Goal: Task Accomplishment & Management: Use online tool/utility

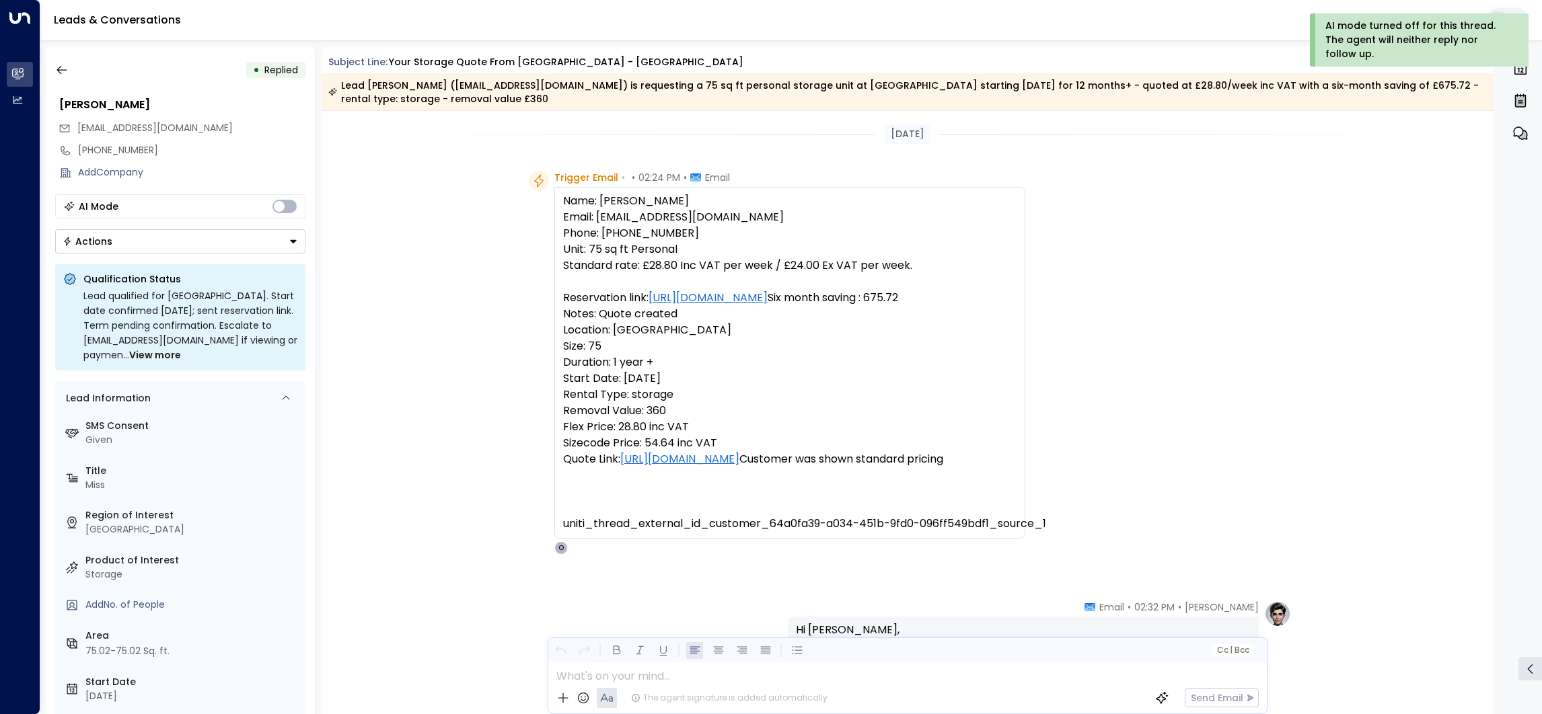
scroll to position [414, 0]
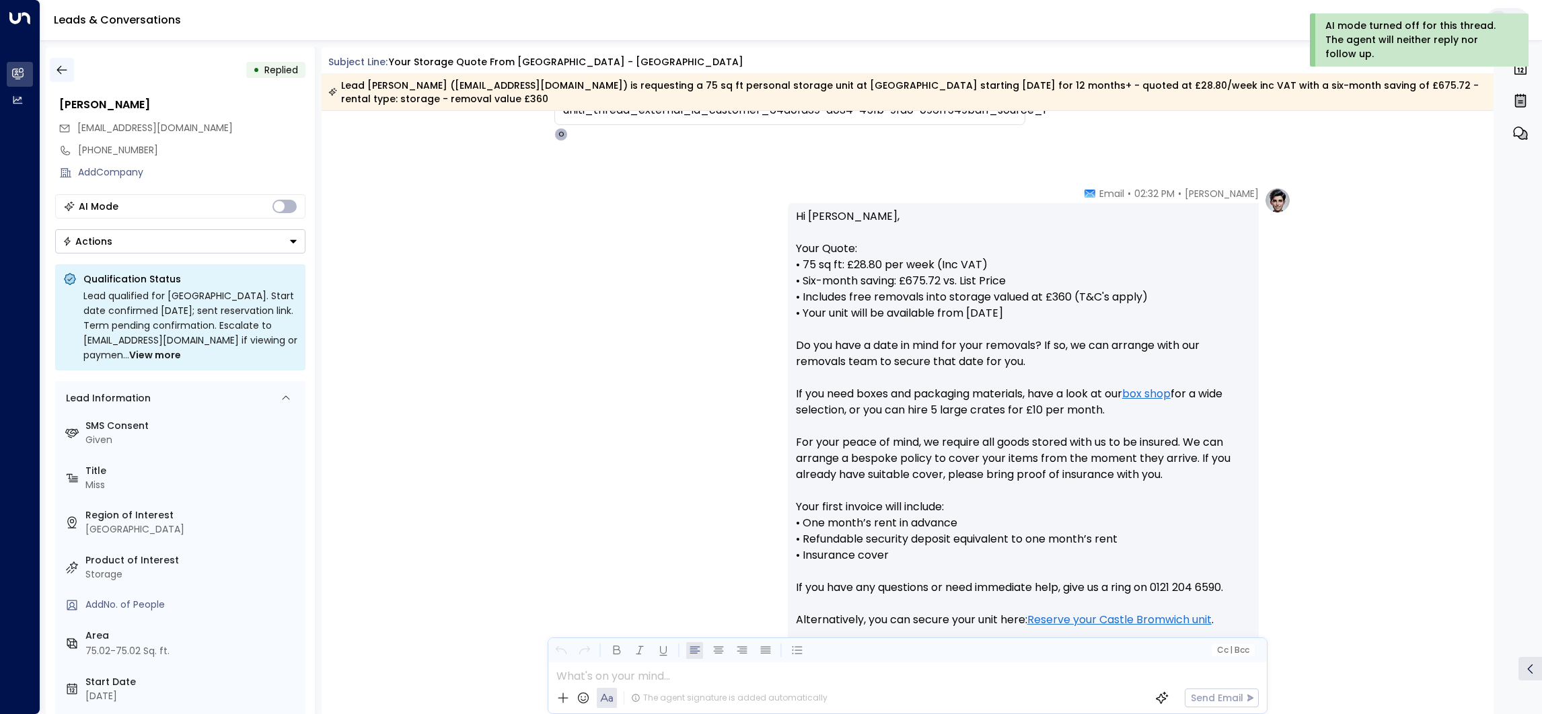
click at [65, 68] on icon "button" at bounding box center [61, 69] width 13 height 13
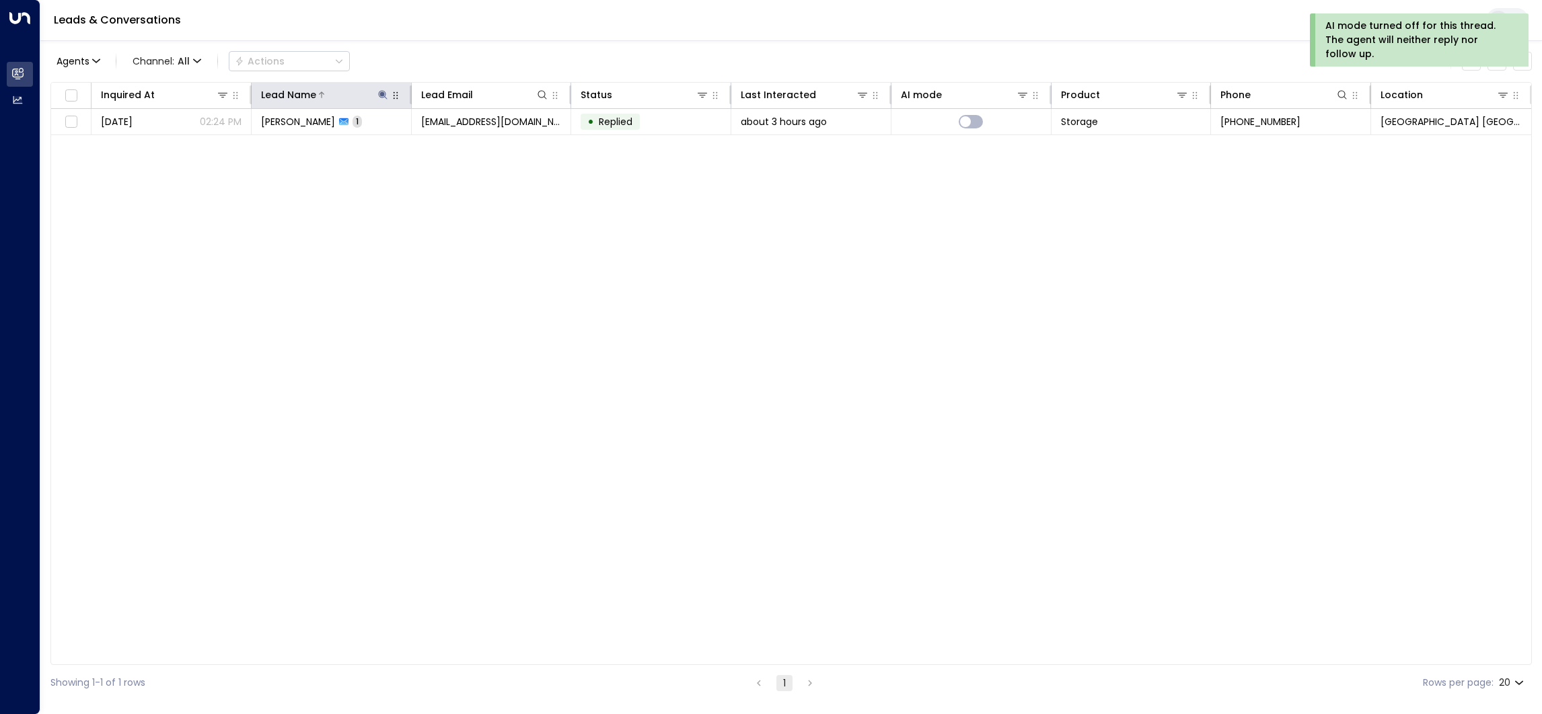
click at [381, 100] on icon at bounding box center [382, 94] width 11 height 11
type input "*"
type input "*****"
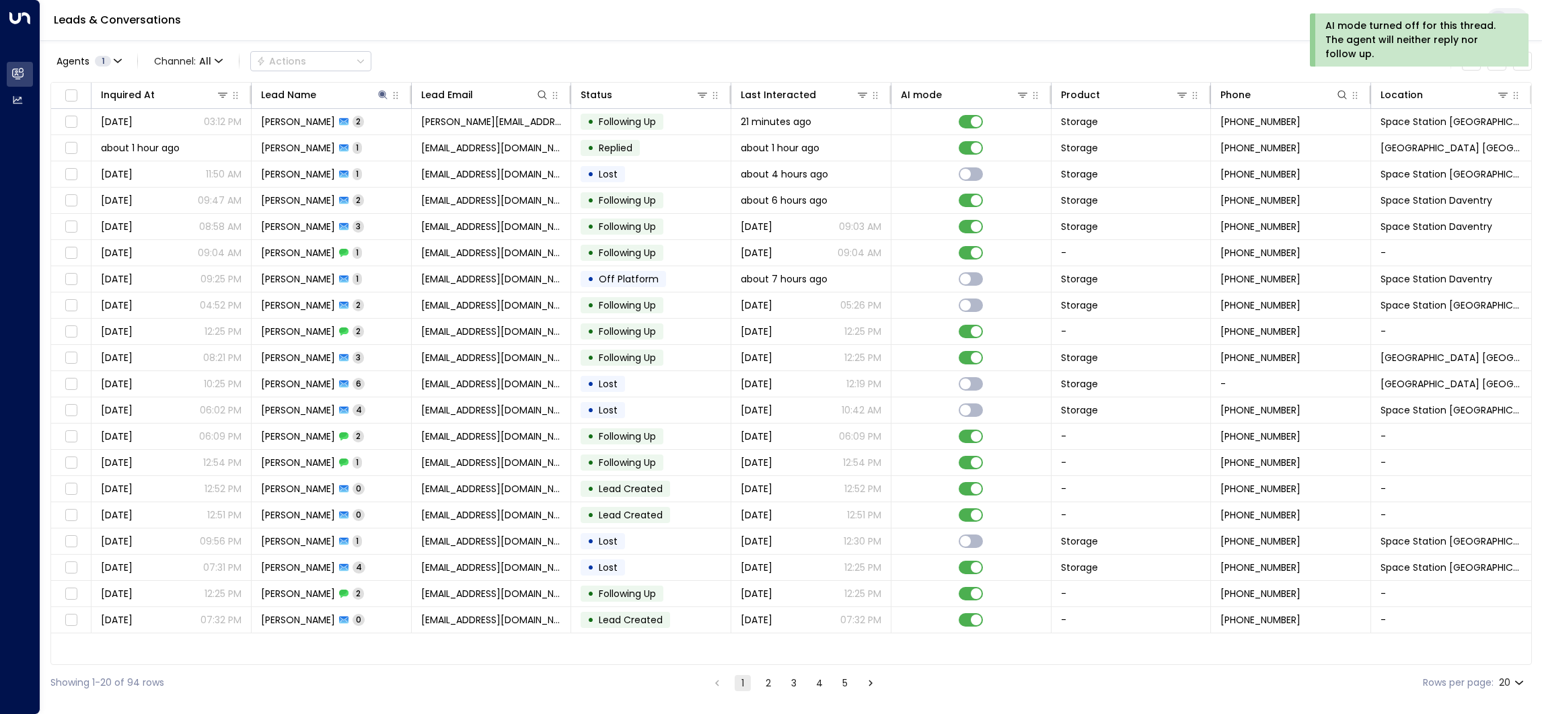
click at [421, 24] on div "Leads & Conversations" at bounding box center [791, 20] width 1502 height 41
click at [837, 155] on div "about 1 hour ago" at bounding box center [811, 147] width 141 height 13
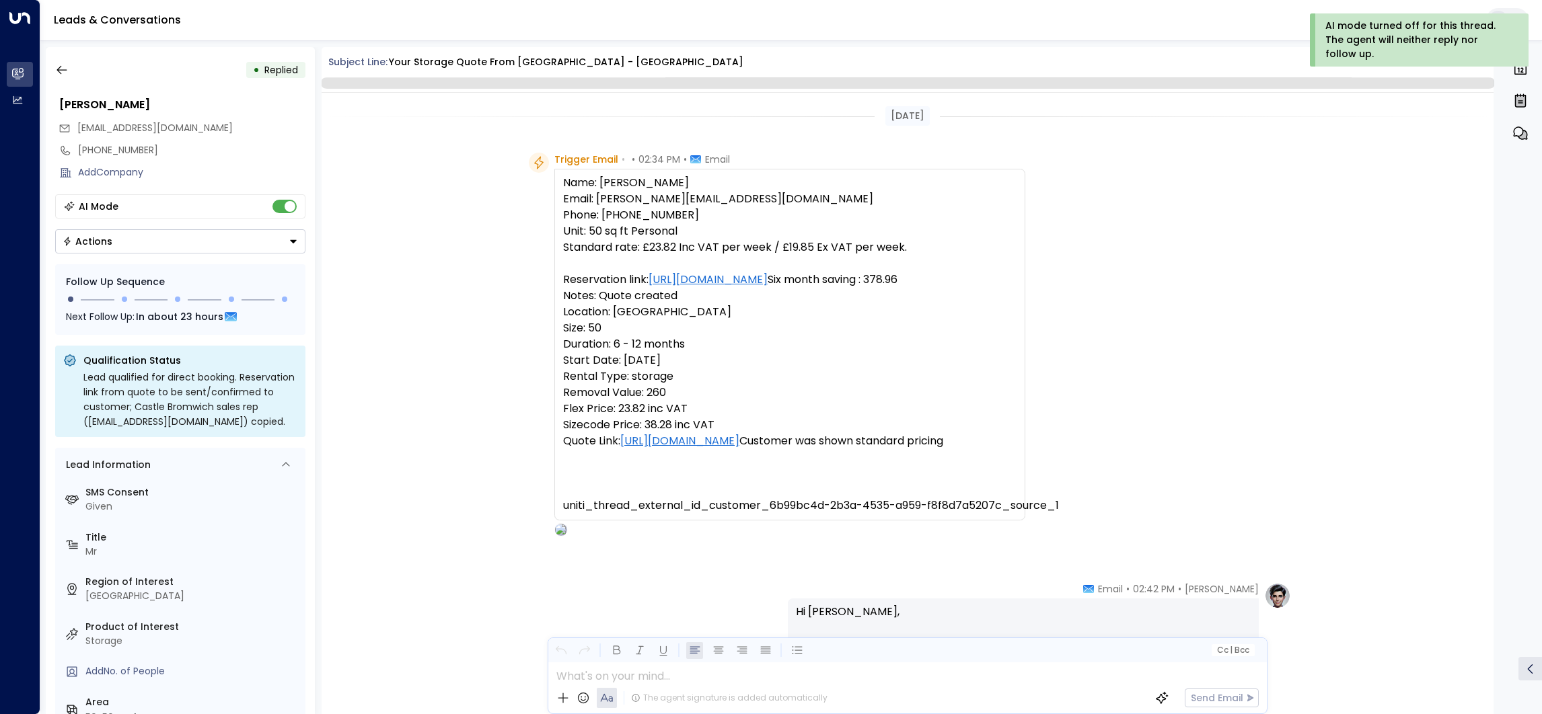
scroll to position [414, 0]
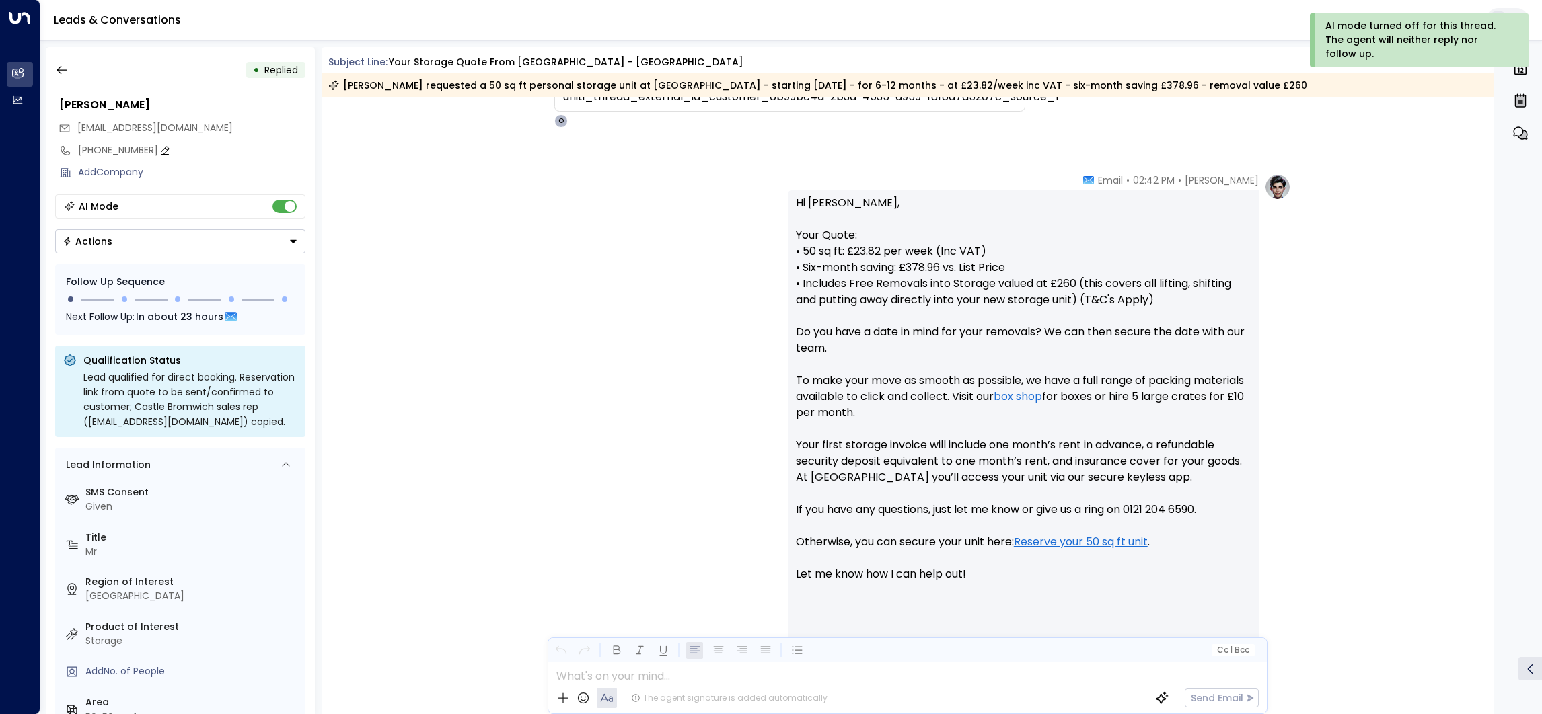
click at [159, 147] on icon at bounding box center [164, 150] width 11 height 11
type input "*"
click at [268, 177] on icon at bounding box center [271, 174] width 11 height 11
